Goal: Task Accomplishment & Management: Use online tool/utility

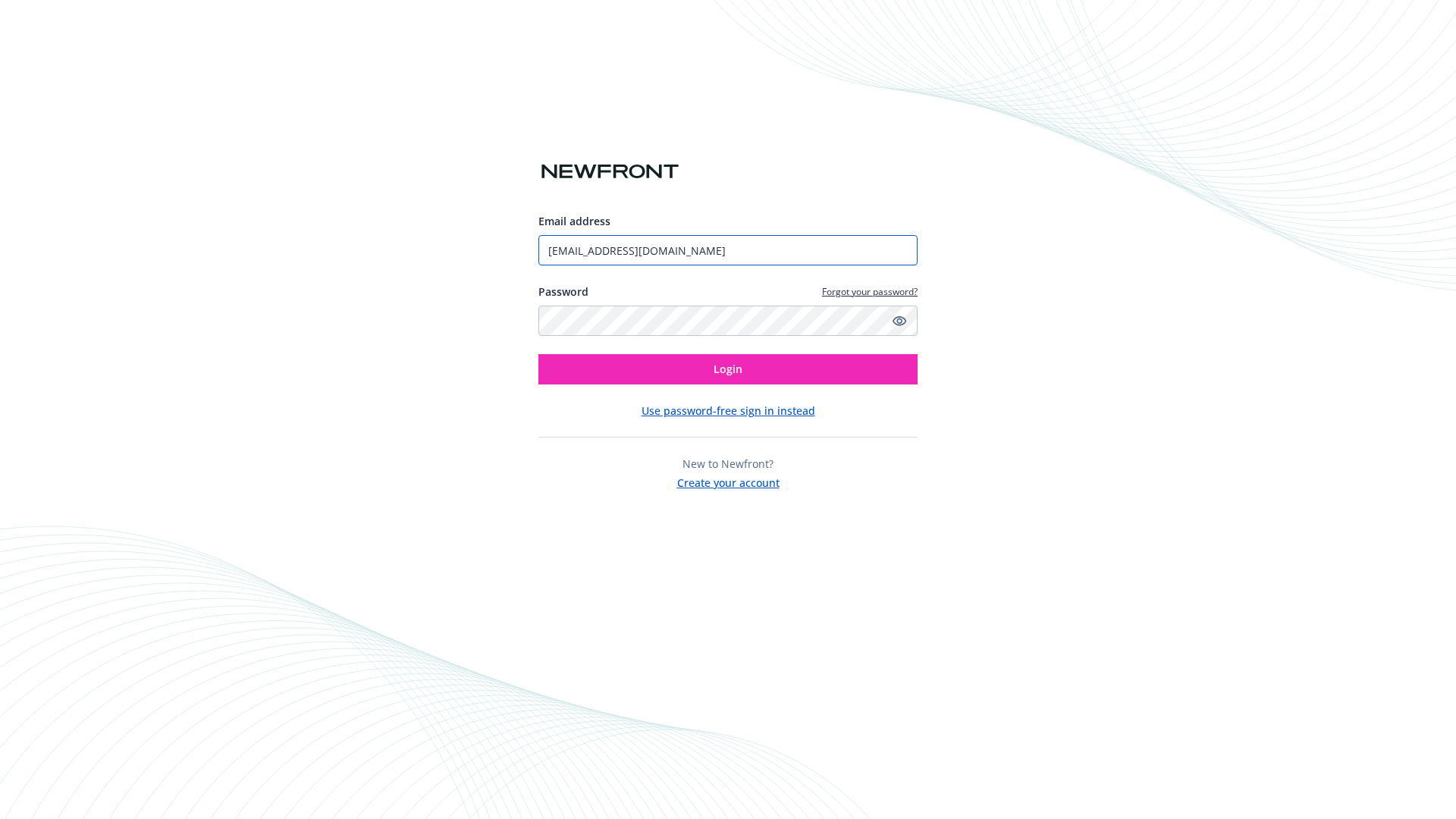
type input "[EMAIL_ADDRESS][DOMAIN_NAME]"
click at [728, 370] on span "Login" at bounding box center [728, 369] width 29 height 14
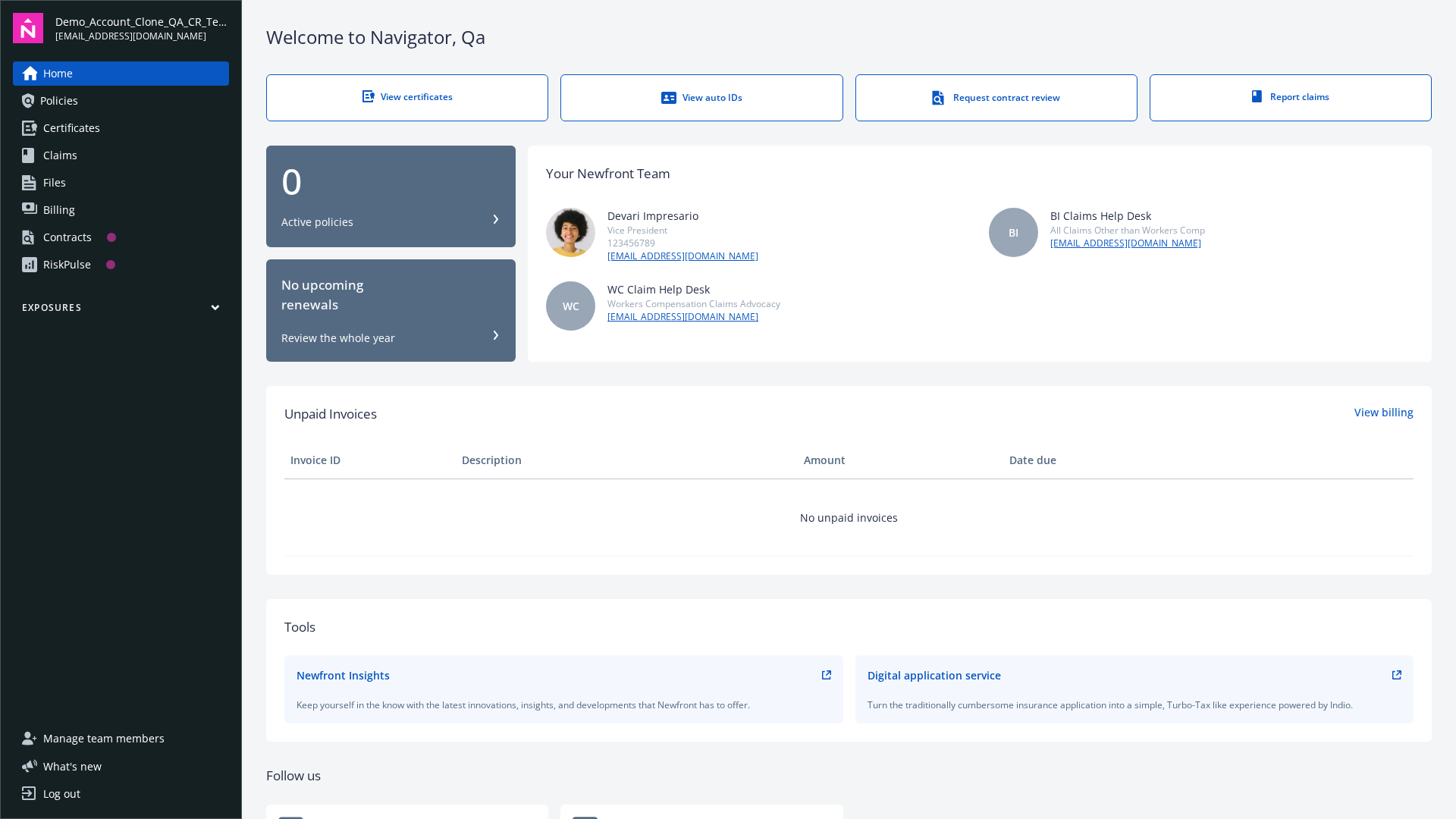
click at [141, 28] on span "Demo_Account_Clone_QA_CR_Tests_Prospect" at bounding box center [142, 21] width 174 height 16
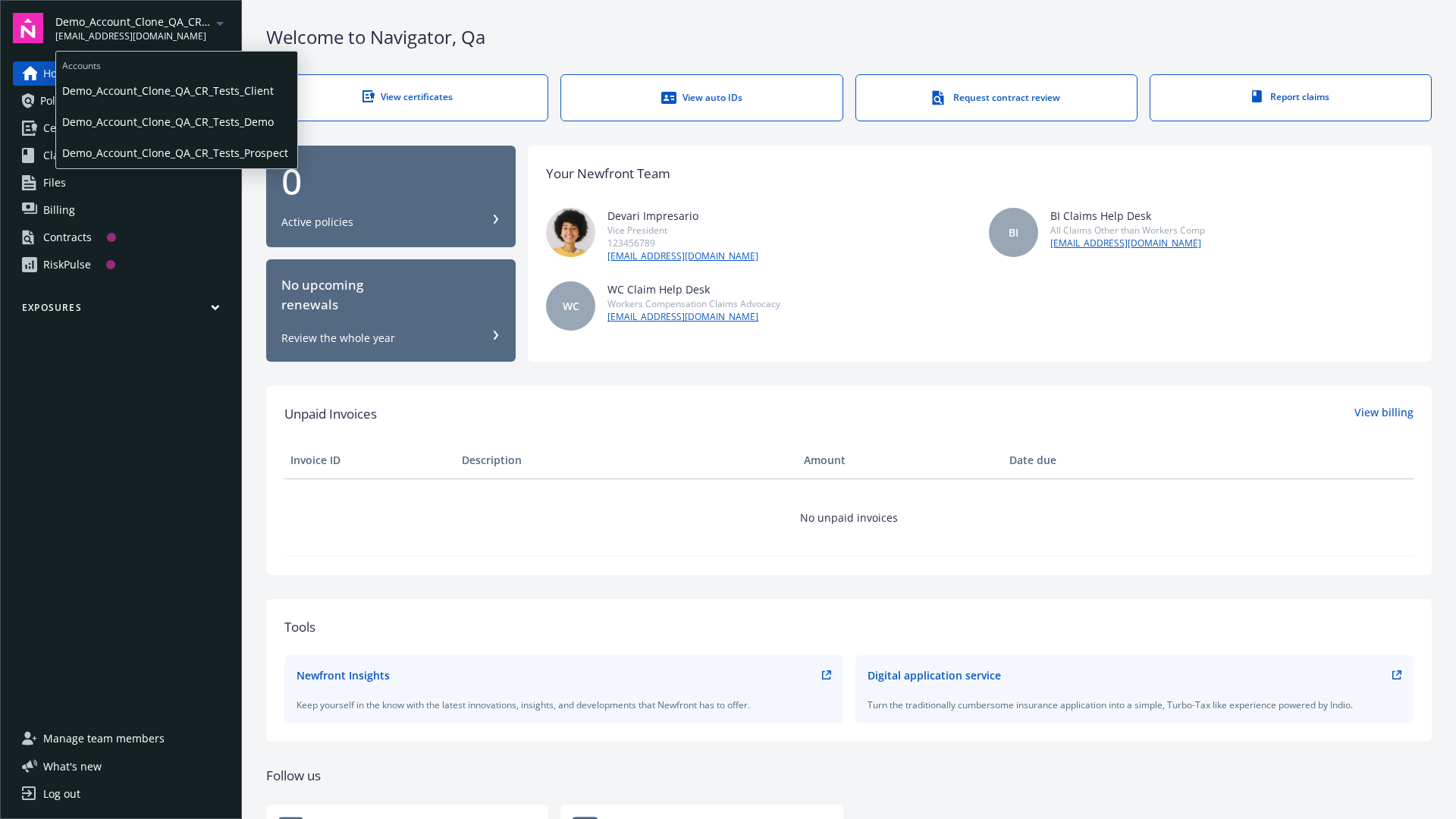
click at [176, 90] on span "Demo_Account_Clone_QA_CR_Tests_Client" at bounding box center [176, 90] width 229 height 31
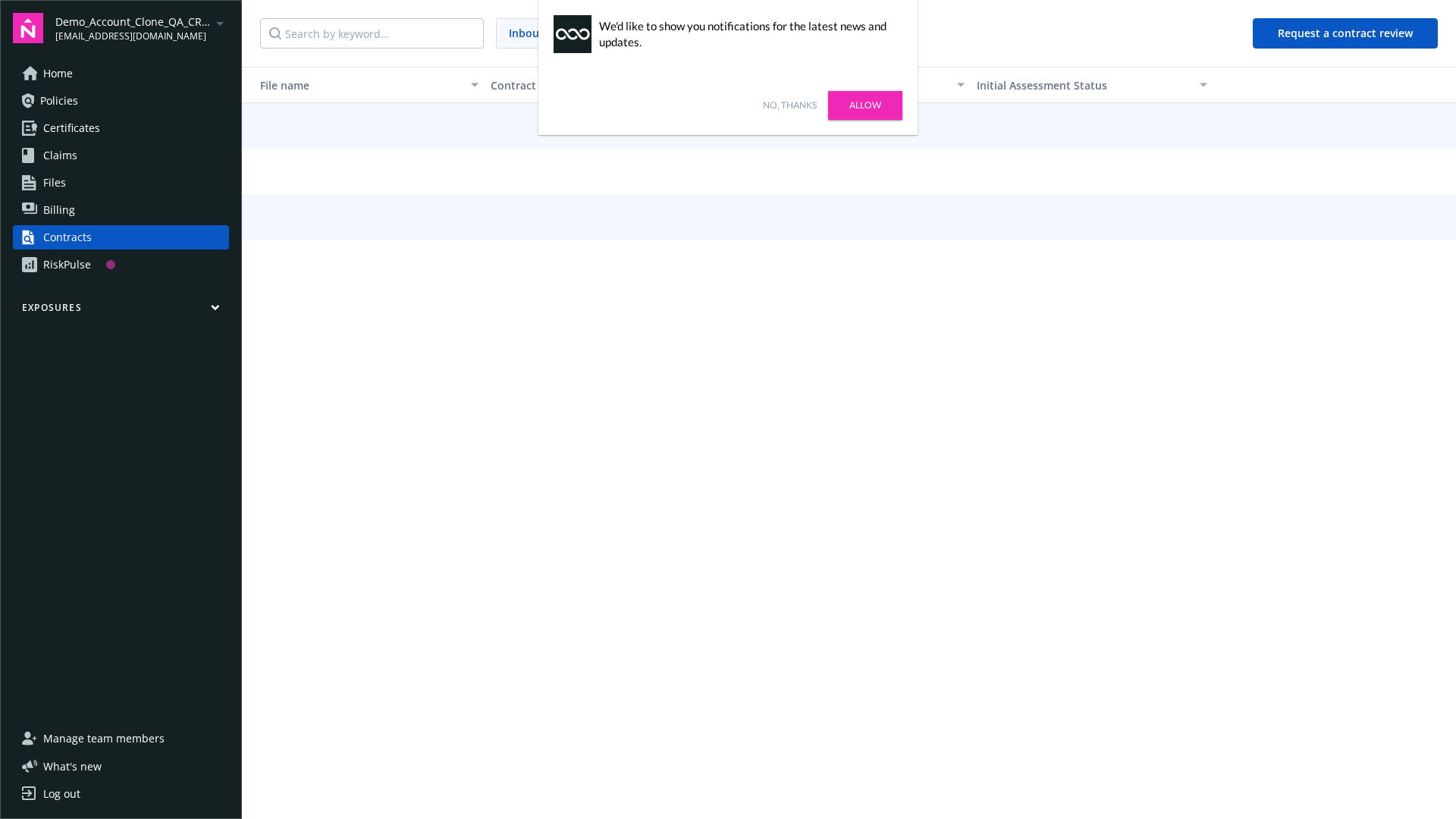
click at [790, 106] on link "No, thanks" at bounding box center [790, 105] width 54 height 13
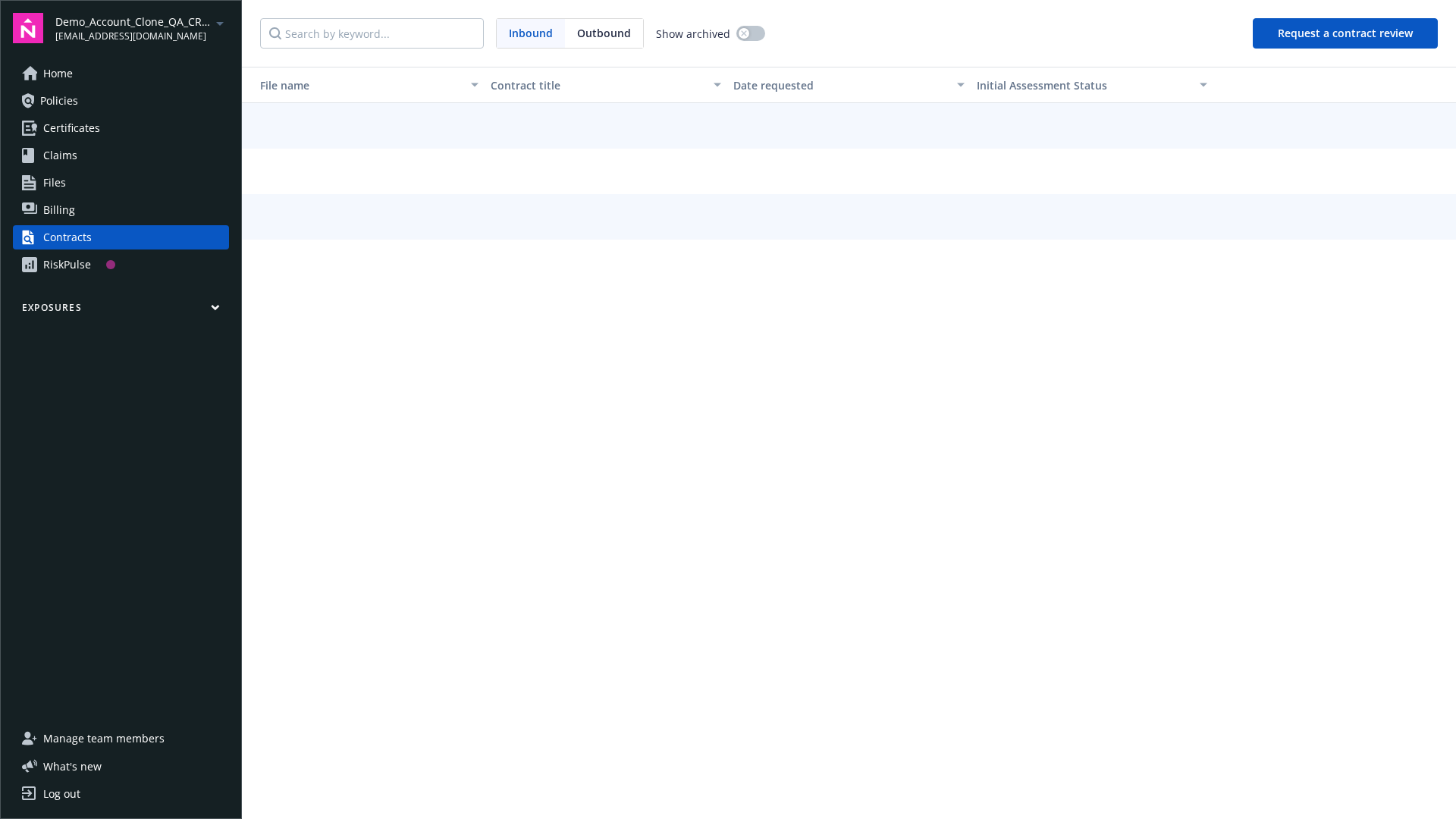
click at [1346, 33] on button "Request a contract review" at bounding box center [1345, 33] width 185 height 30
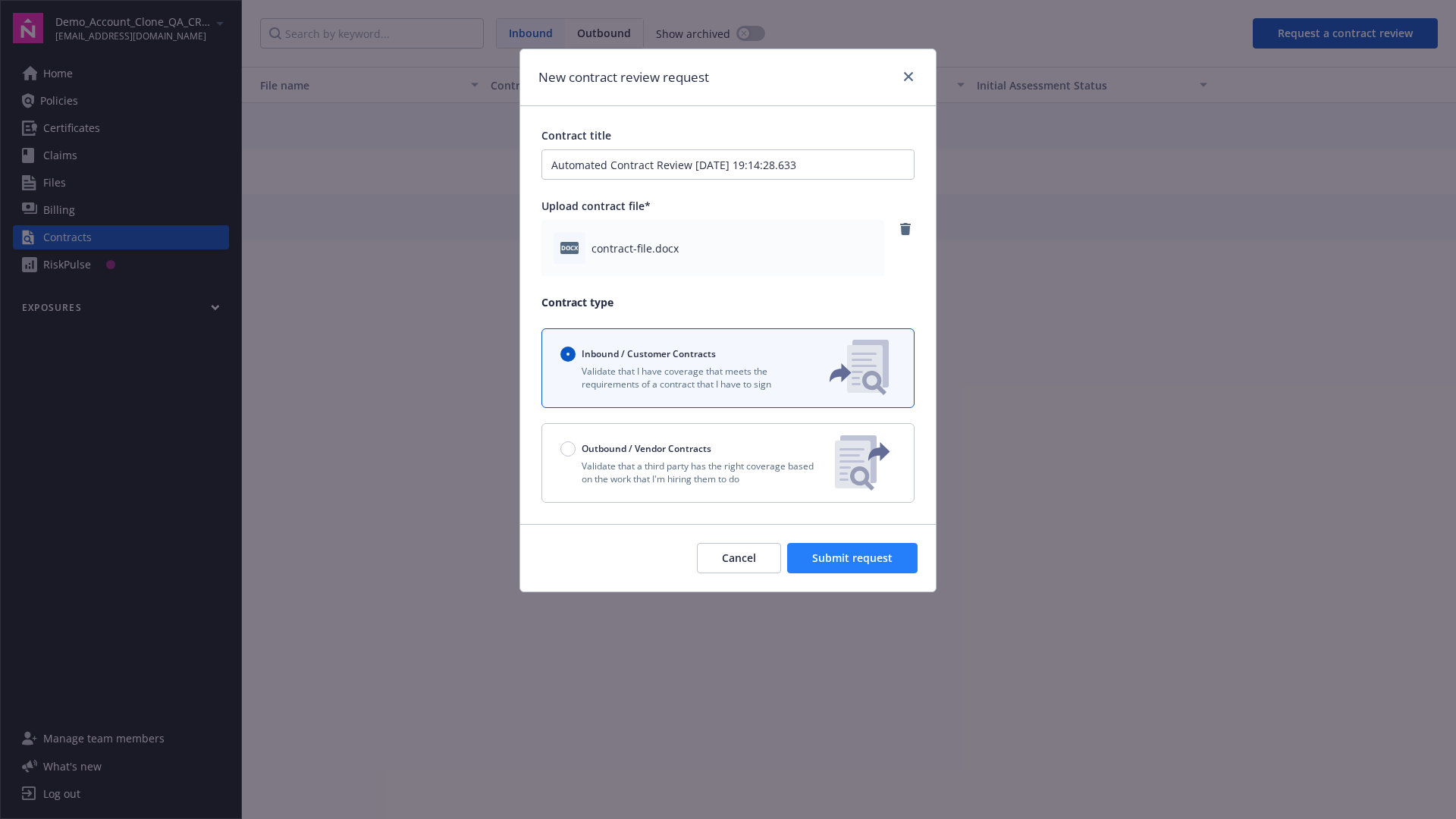
type input "Automated Contract Review [DATE] 19:14:28.633"
click at [853, 558] on span "Submit request" at bounding box center [852, 558] width 81 height 14
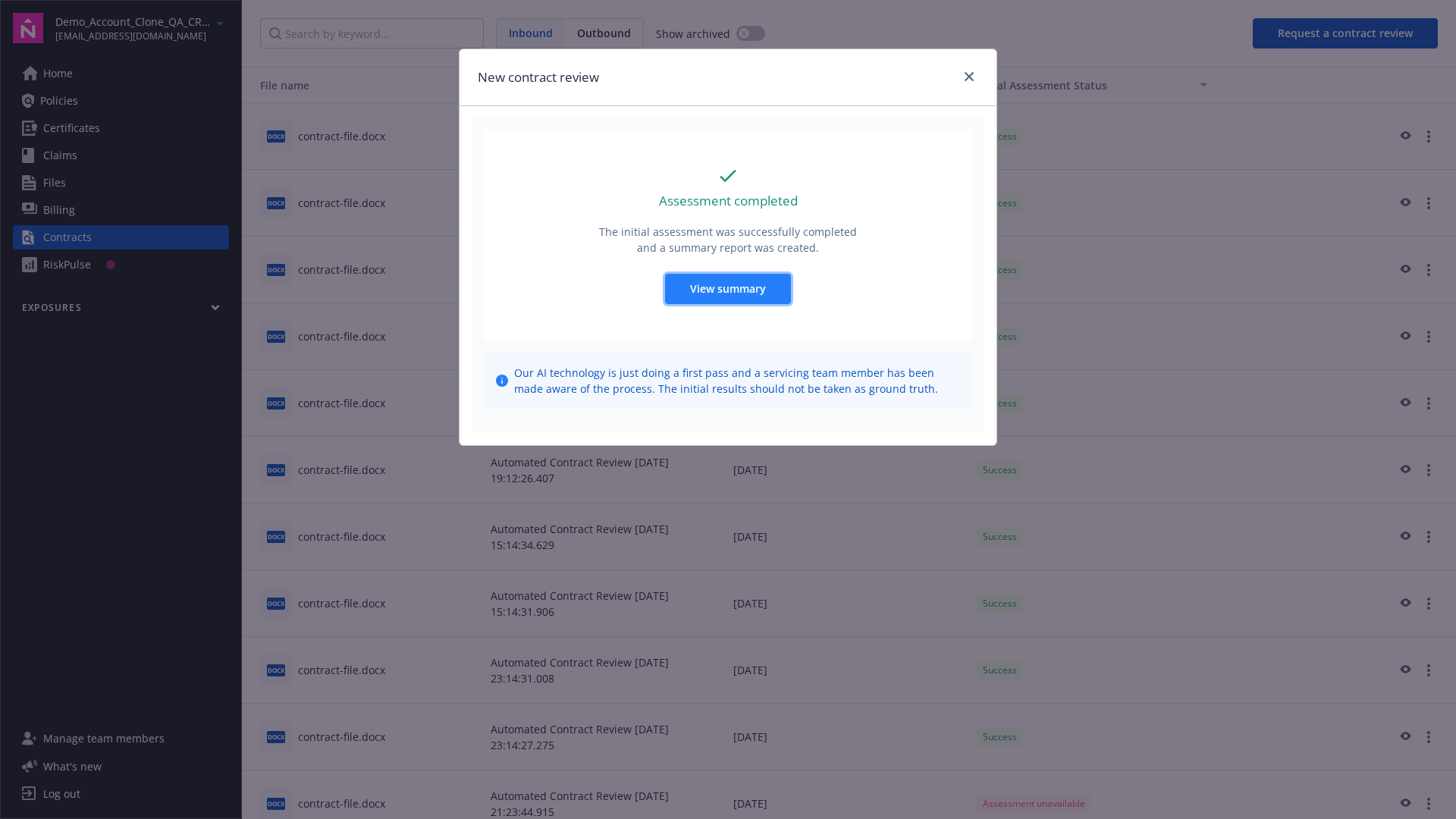
click at [727, 288] on span "View summary" at bounding box center [727, 288] width 76 height 14
